Goal: Task Accomplishment & Management: Complete application form

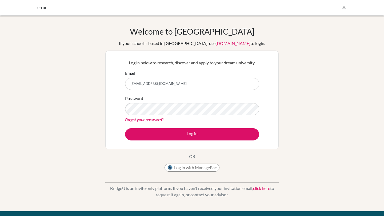
type input "[EMAIL_ADDRESS][DOMAIN_NAME]"
click at [125, 128] on button "Log in" at bounding box center [192, 134] width 134 height 12
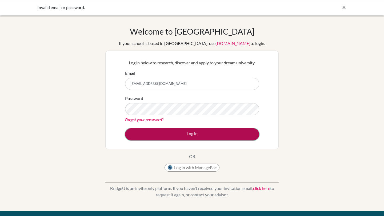
click at [187, 131] on button "Log in" at bounding box center [192, 134] width 134 height 12
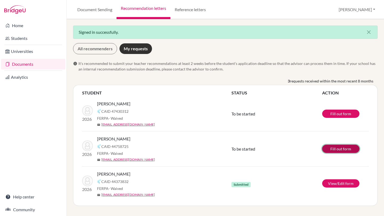
click at [330, 147] on link "Fill out form" at bounding box center [340, 149] width 37 height 8
click at [334, 187] on link "View/Edit form" at bounding box center [340, 184] width 37 height 8
click at [332, 114] on link "Fill out form" at bounding box center [340, 114] width 37 height 8
